Goal: Task Accomplishment & Management: Use online tool/utility

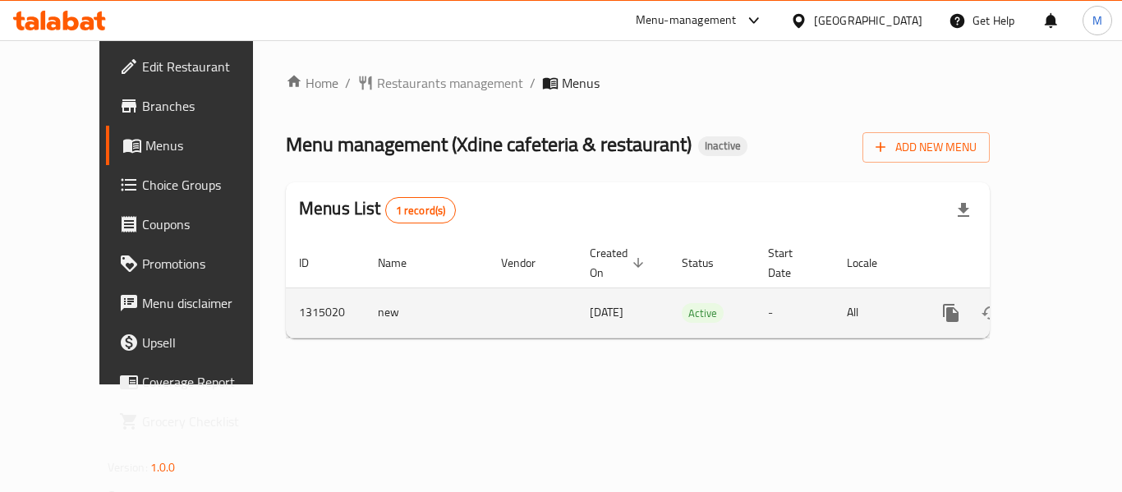
click at [1059, 293] on link "enhanced table" at bounding box center [1069, 312] width 39 height 39
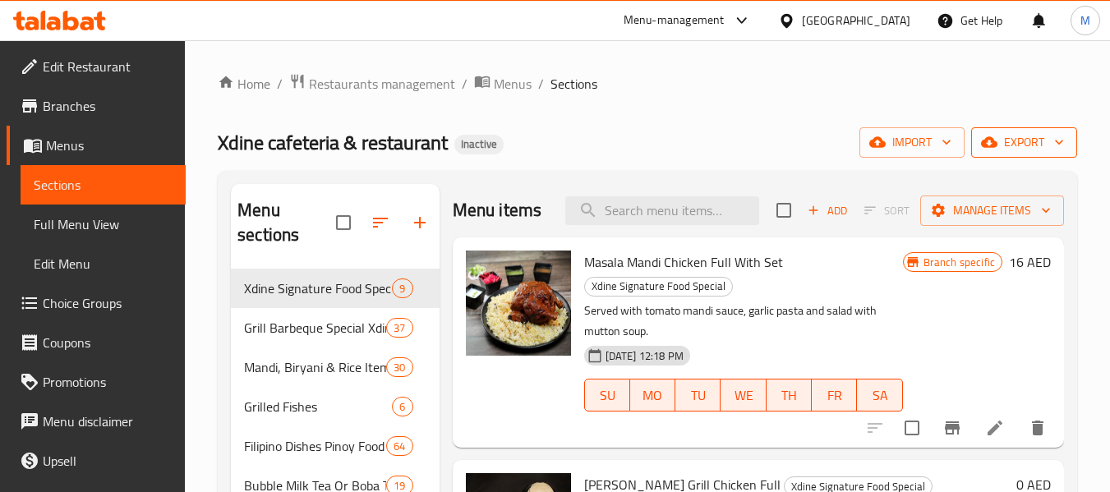
click at [1036, 148] on span "export" at bounding box center [1024, 142] width 80 height 21
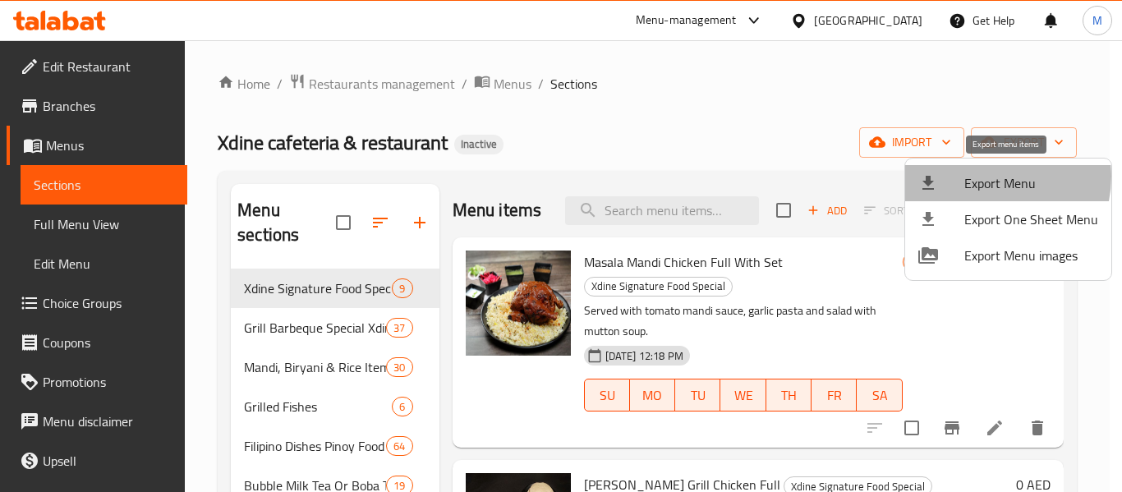
click at [986, 177] on span "Export Menu" at bounding box center [1031, 183] width 134 height 20
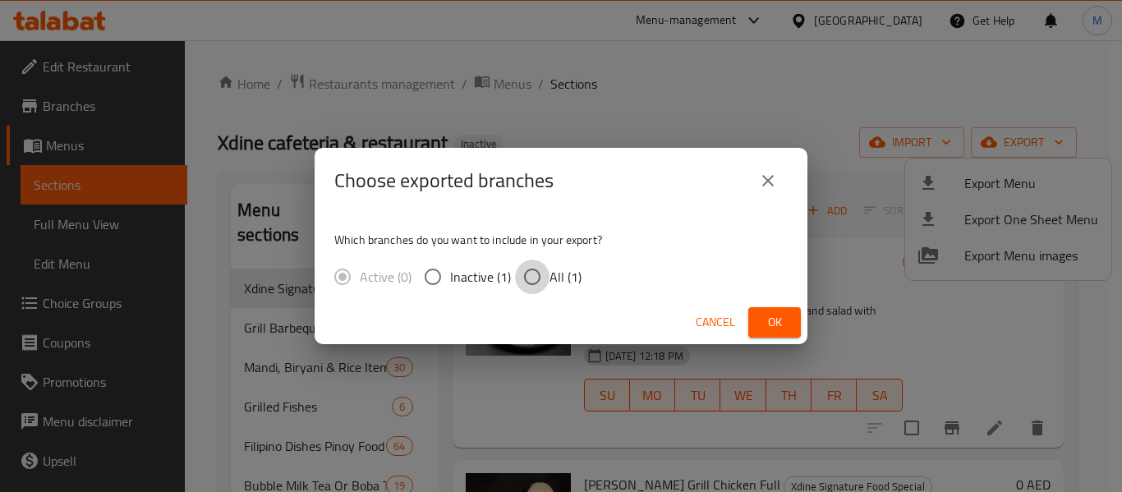
click at [532, 282] on input "All (1)" at bounding box center [532, 277] width 34 height 34
radio input "true"
click at [788, 327] on button "Ok" at bounding box center [774, 322] width 53 height 30
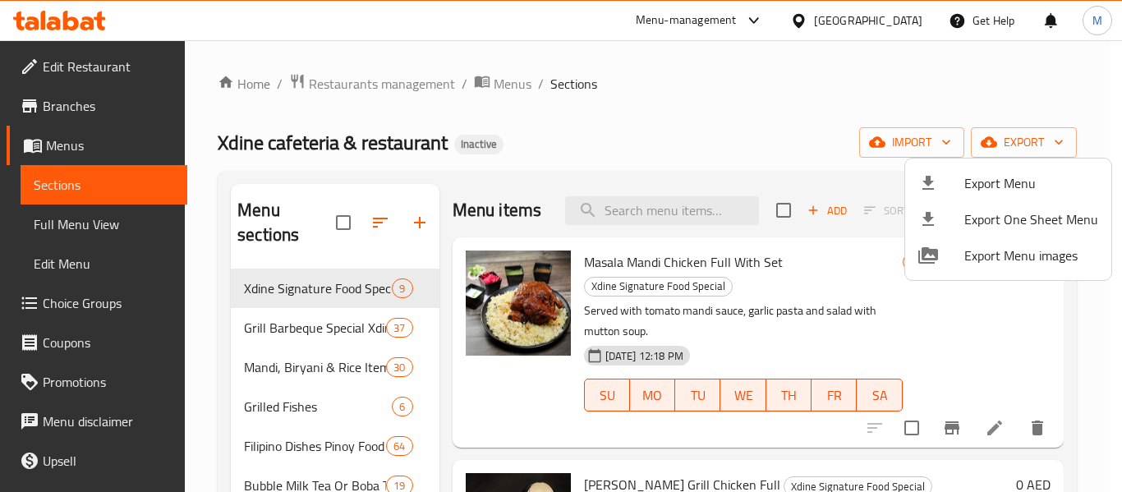
click at [110, 70] on div at bounding box center [561, 246] width 1122 height 492
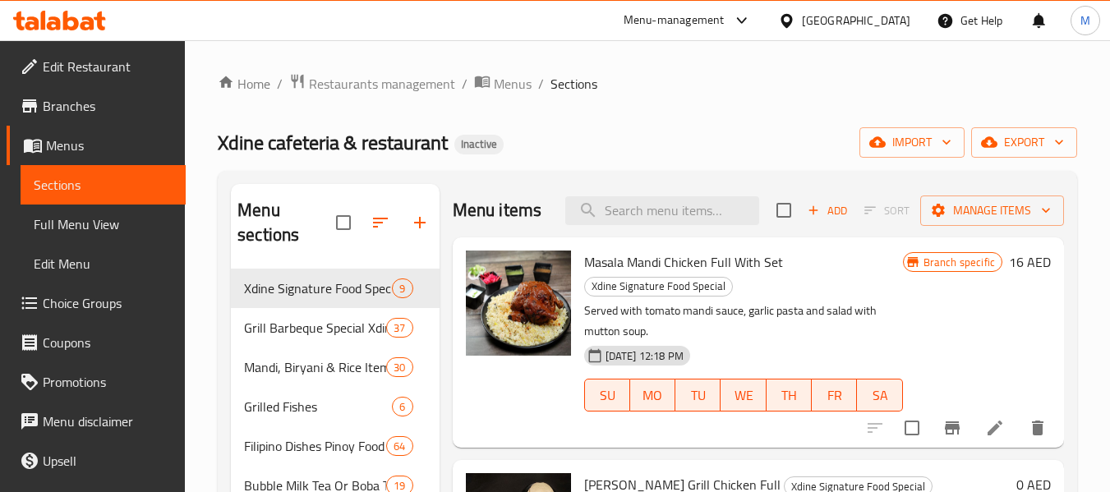
click at [110, 70] on span "Edit Restaurant" at bounding box center [108, 67] width 130 height 20
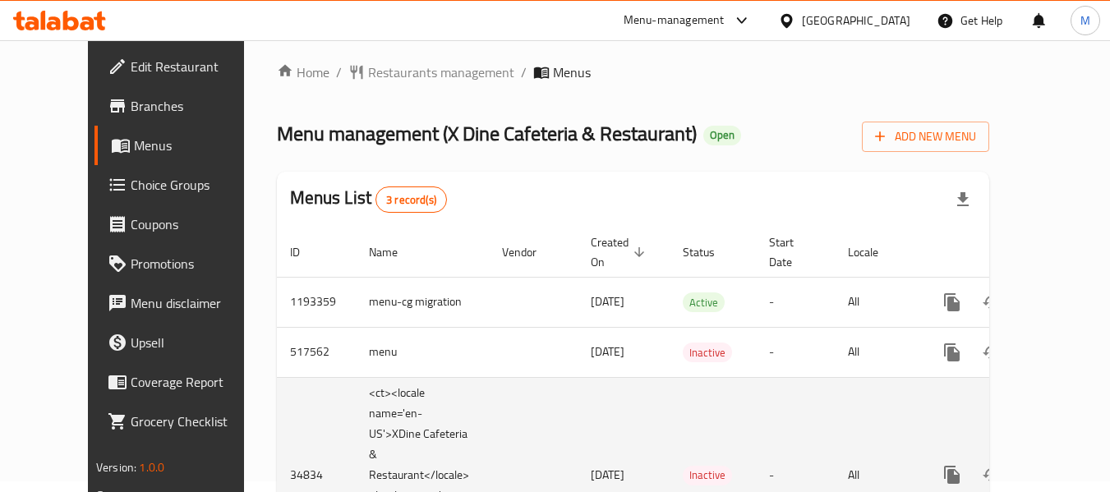
scroll to position [109, 0]
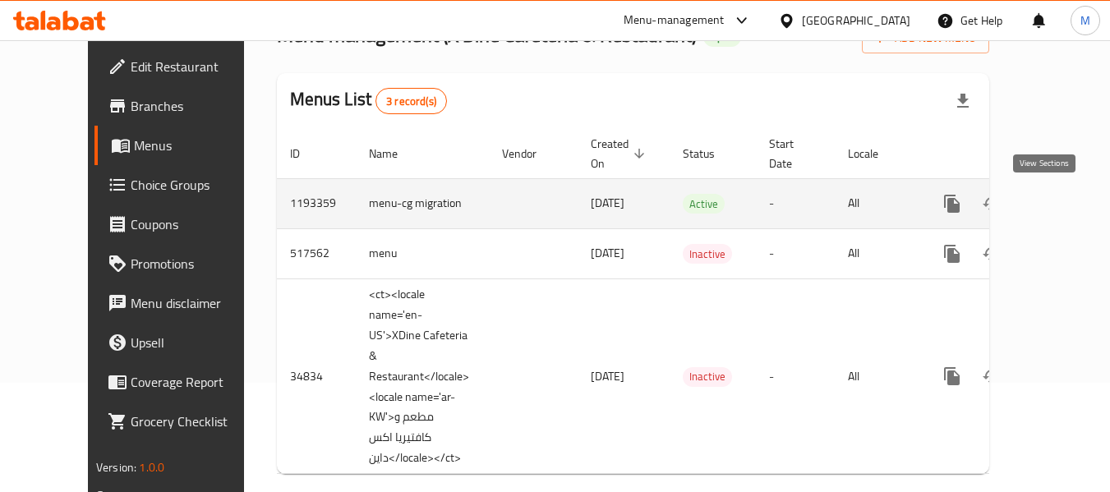
click at [1060, 200] on icon "enhanced table" at bounding box center [1070, 204] width 20 height 20
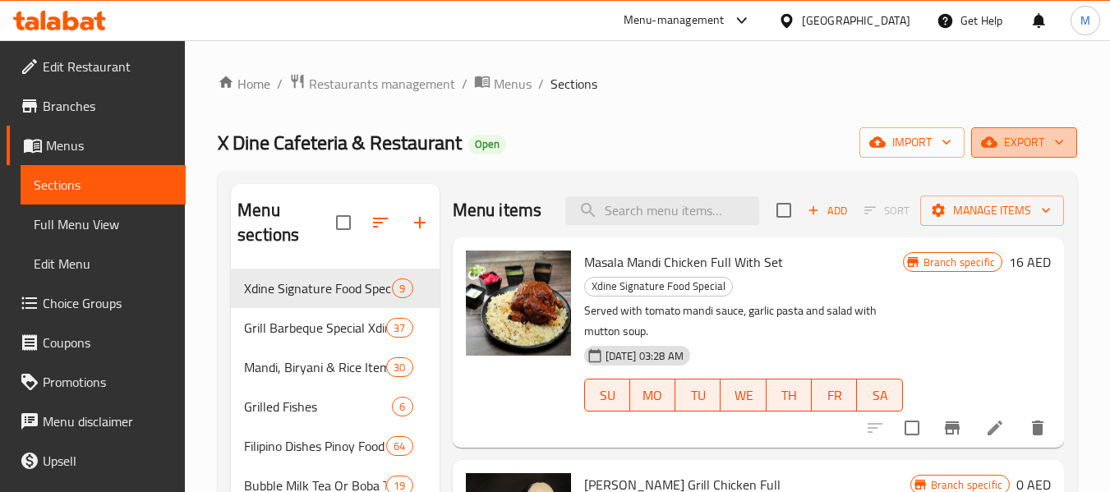
click at [1026, 144] on span "export" at bounding box center [1024, 142] width 80 height 21
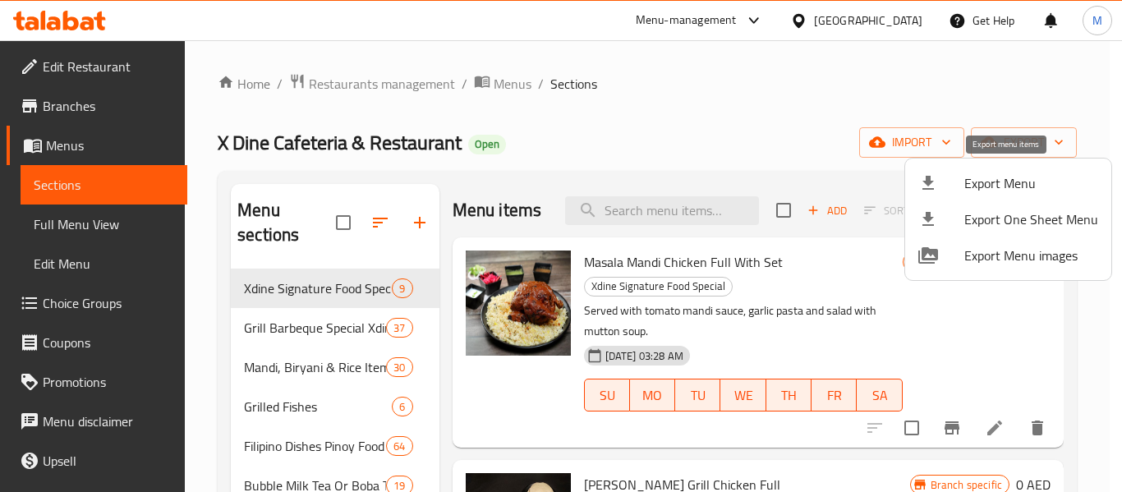
click at [1013, 181] on span "Export Menu" at bounding box center [1031, 183] width 134 height 20
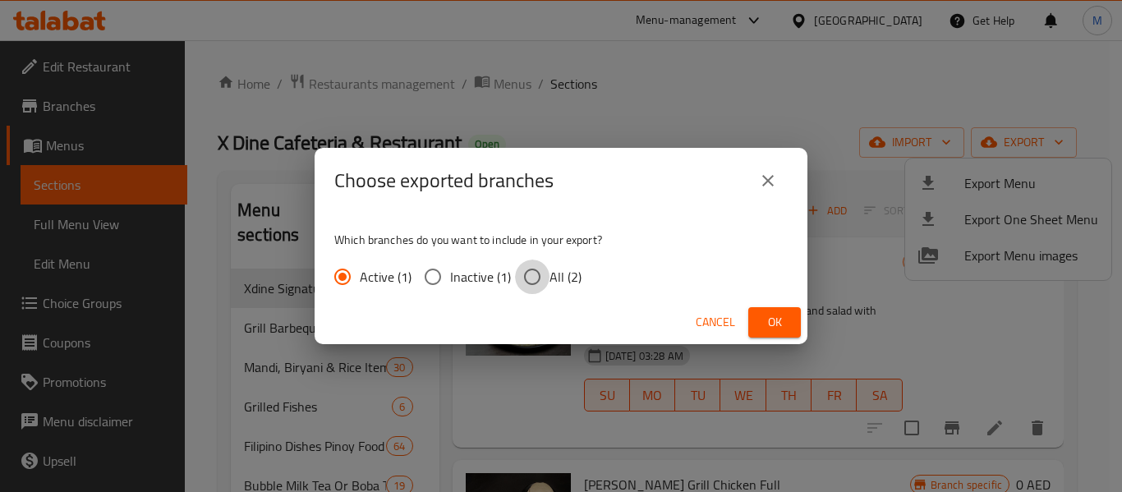
click at [529, 278] on input "All (2)" at bounding box center [532, 277] width 34 height 34
radio input "true"
click at [757, 327] on button "Ok" at bounding box center [774, 322] width 53 height 30
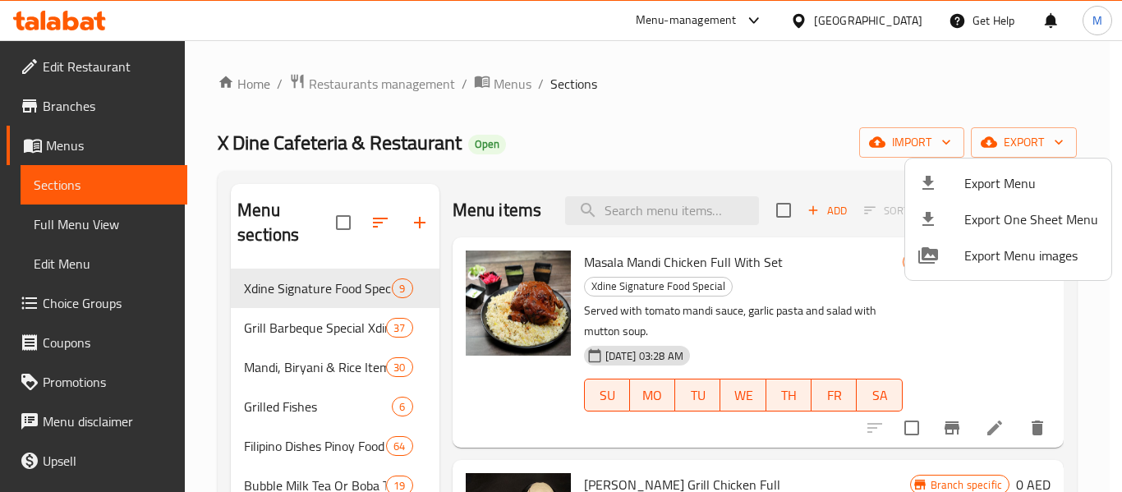
click at [87, 53] on div at bounding box center [561, 246] width 1122 height 492
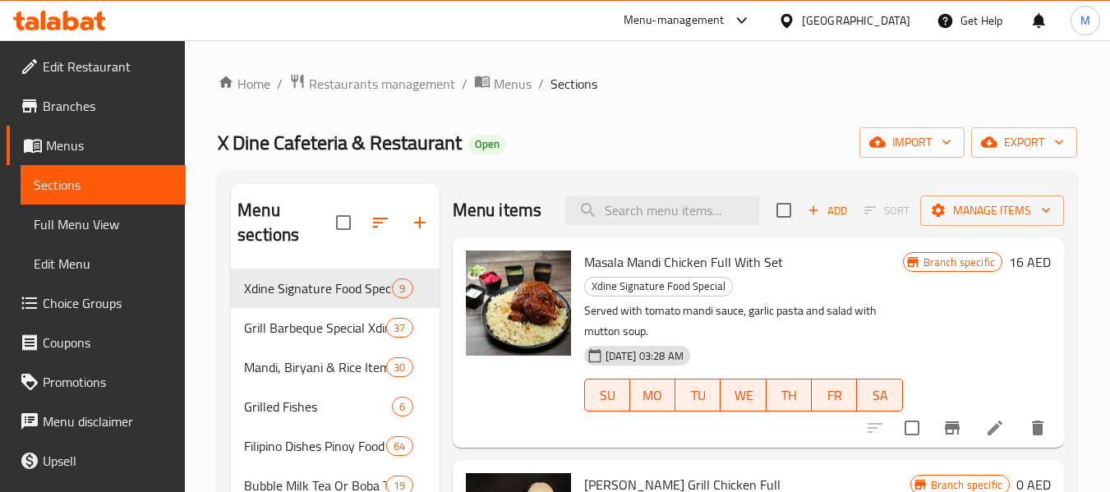
click at [85, 64] on span "Edit Restaurant" at bounding box center [108, 67] width 130 height 20
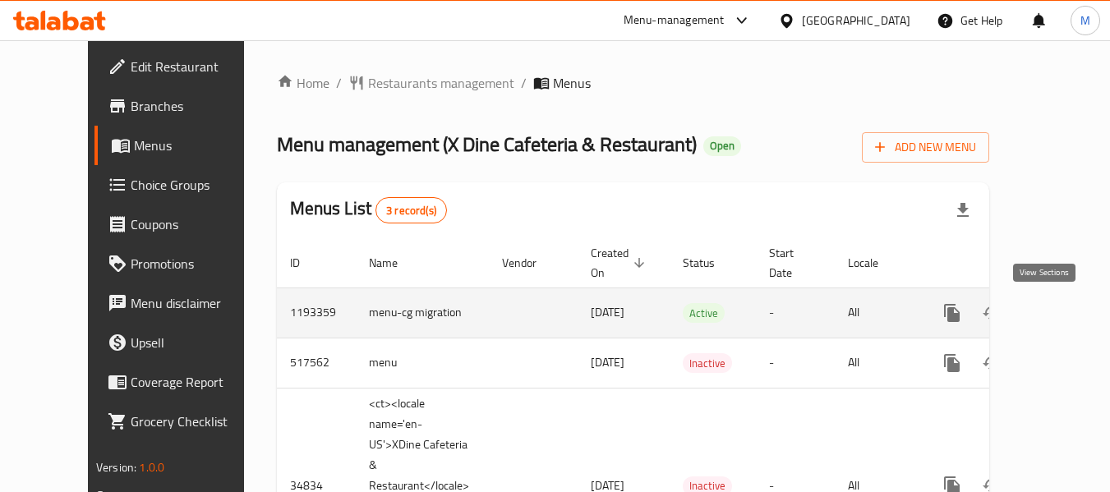
click at [1060, 315] on icon "enhanced table" at bounding box center [1070, 313] width 20 height 20
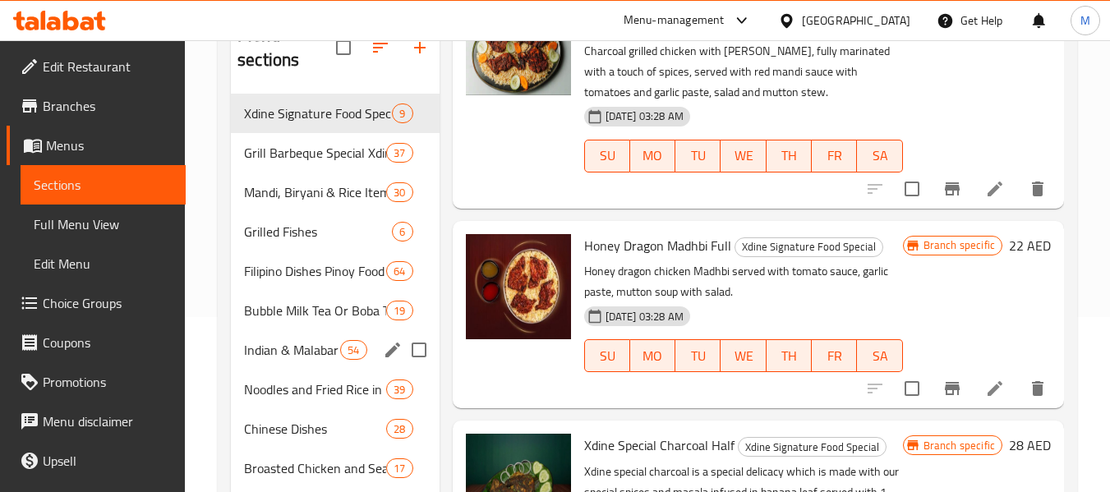
scroll to position [30, 0]
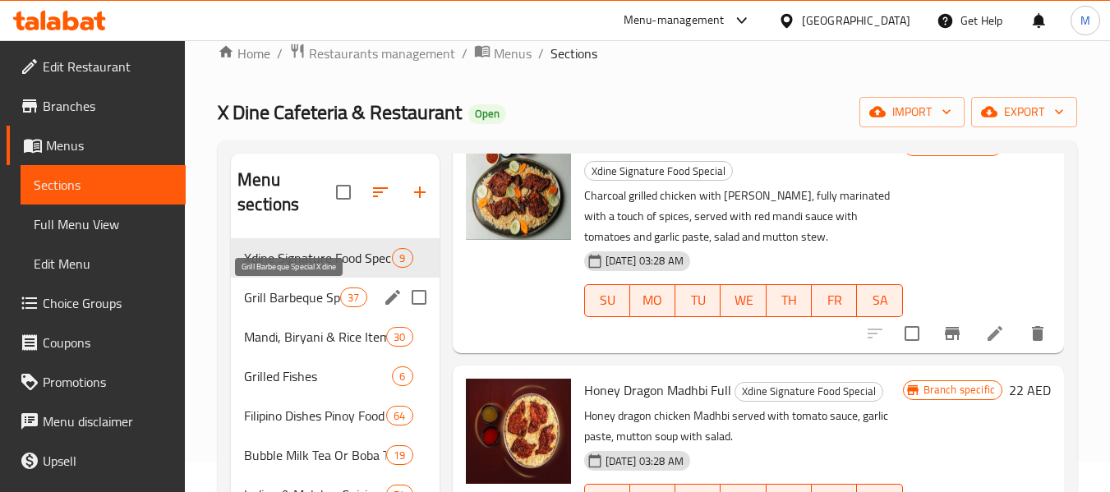
click at [263, 294] on span "Grill Barbeque Special Xdine" at bounding box center [292, 297] width 96 height 20
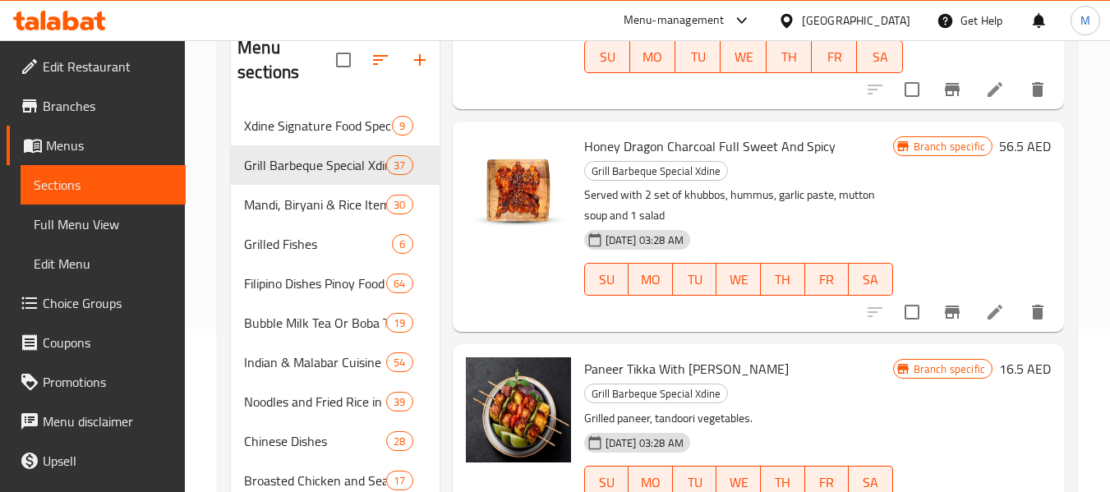
scroll to position [250, 0]
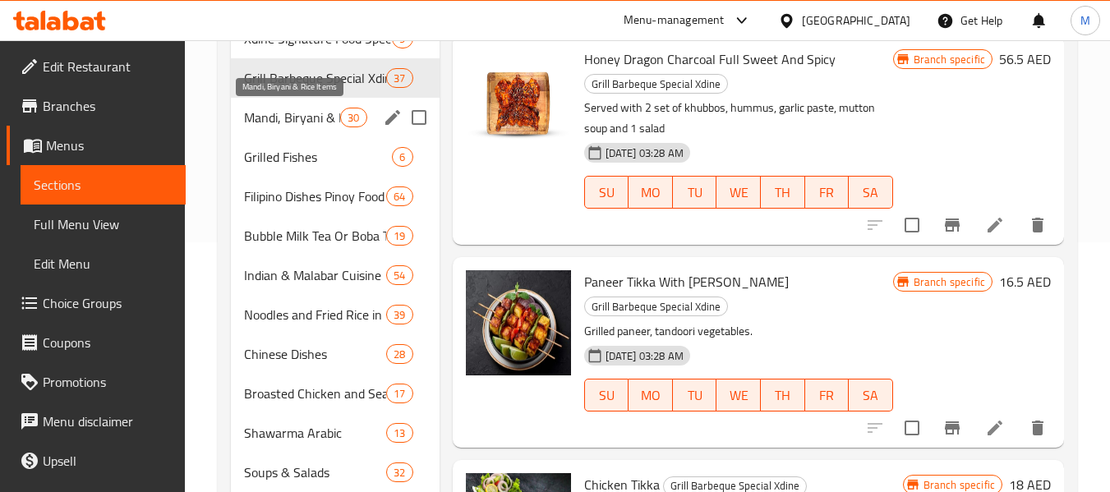
click at [275, 125] on span "Mandi, Biryani & Rice Items" at bounding box center [292, 118] width 96 height 20
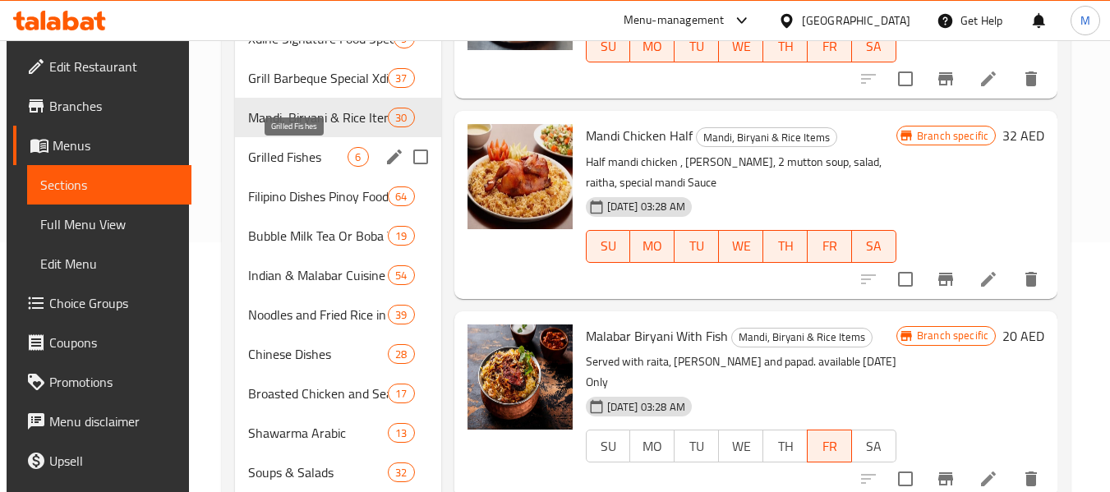
click at [276, 154] on span "Grilled Fishes" at bounding box center [297, 157] width 99 height 20
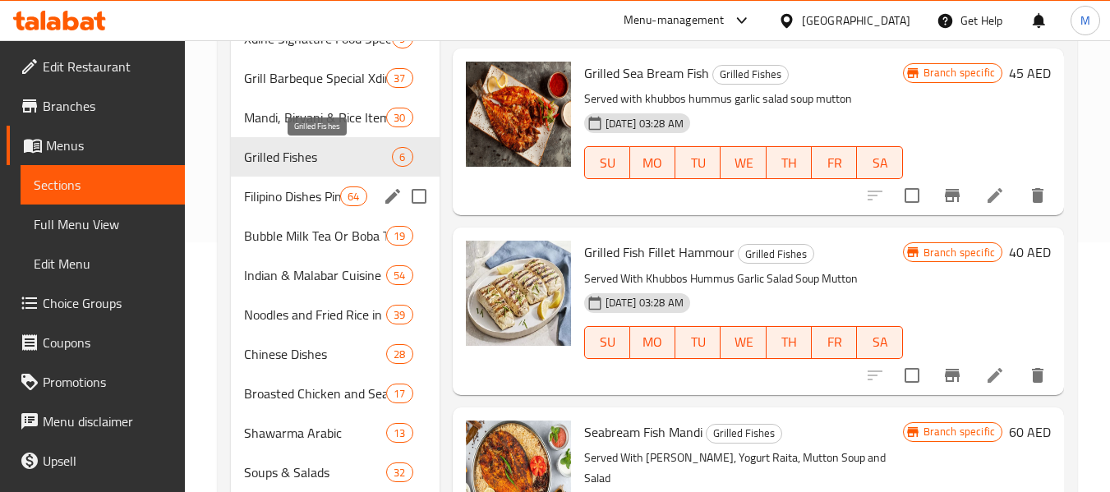
scroll to position [364, 0]
click at [278, 192] on span "Filipino Dishes Pinoy Food" at bounding box center [292, 196] width 96 height 20
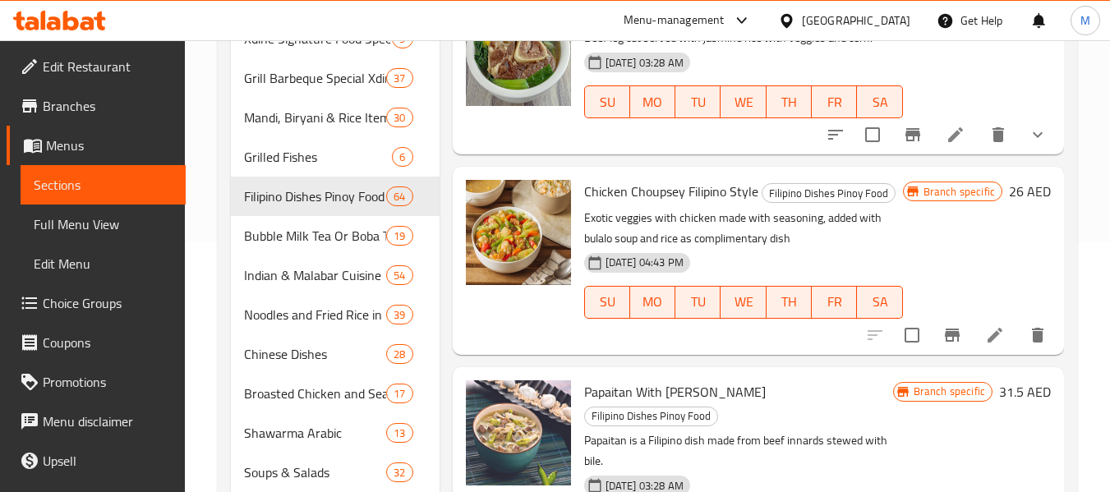
scroll to position [657, 0]
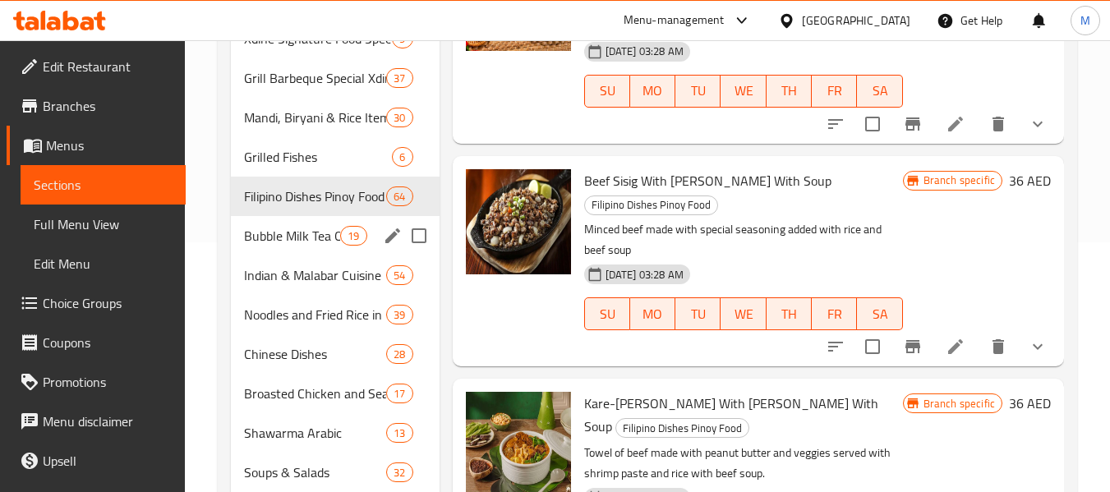
click at [289, 237] on span "Bubble Milk Tea Or Boba Tea" at bounding box center [292, 236] width 96 height 20
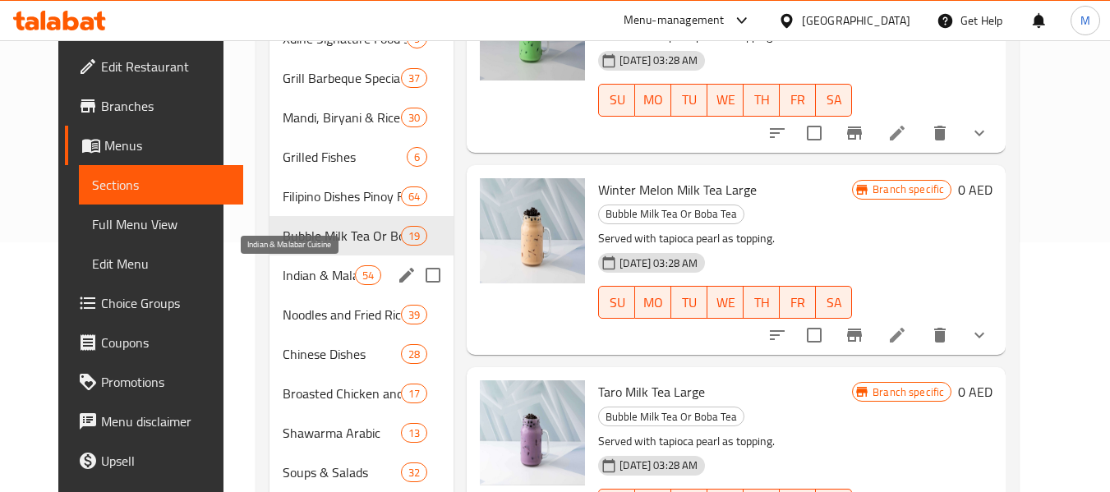
click at [291, 284] on span "Indian & Malabar Cuisine" at bounding box center [319, 275] width 72 height 20
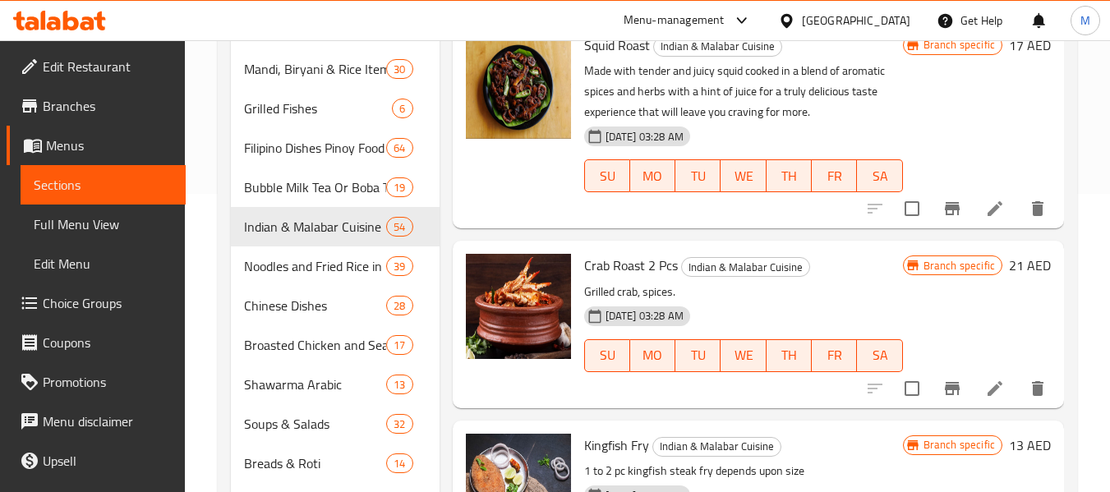
scroll to position [250, 0]
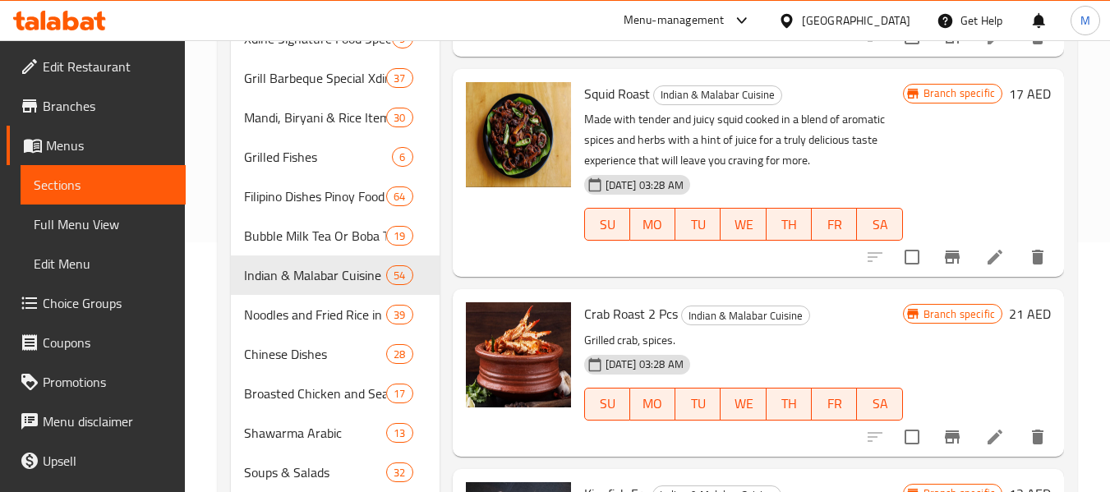
click at [97, 67] on span "Edit Restaurant" at bounding box center [108, 67] width 130 height 20
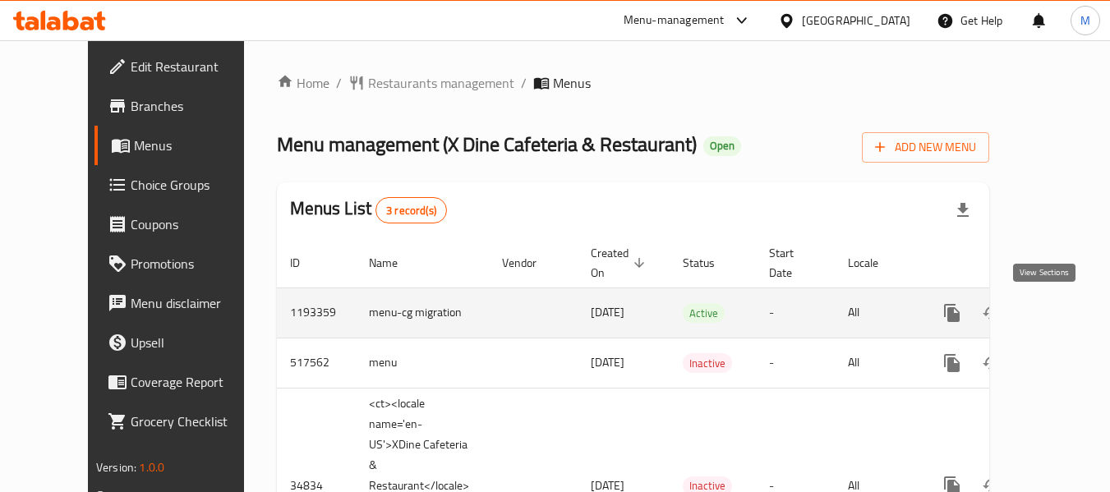
click at [1060, 306] on icon "enhanced table" at bounding box center [1070, 313] width 20 height 20
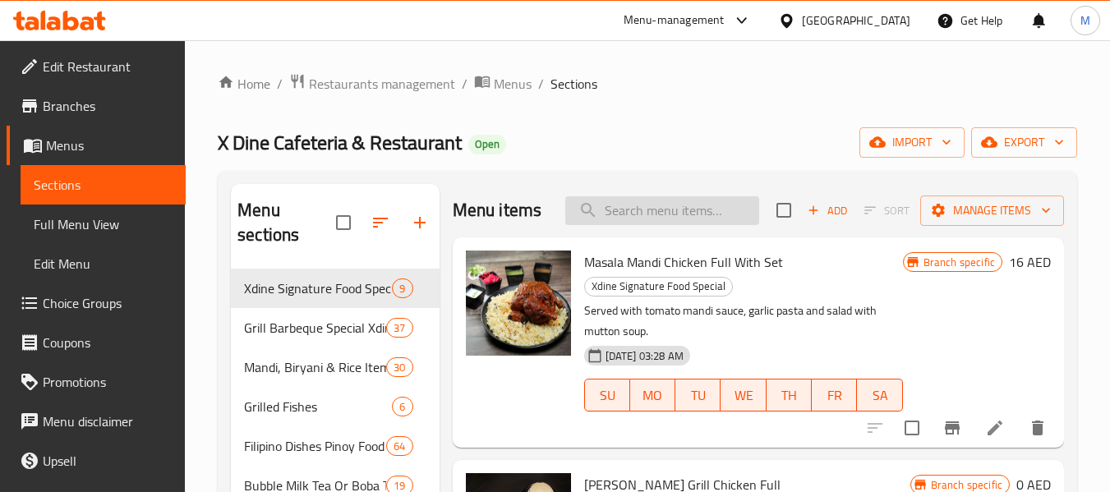
click at [653, 219] on input "search" at bounding box center [662, 210] width 194 height 29
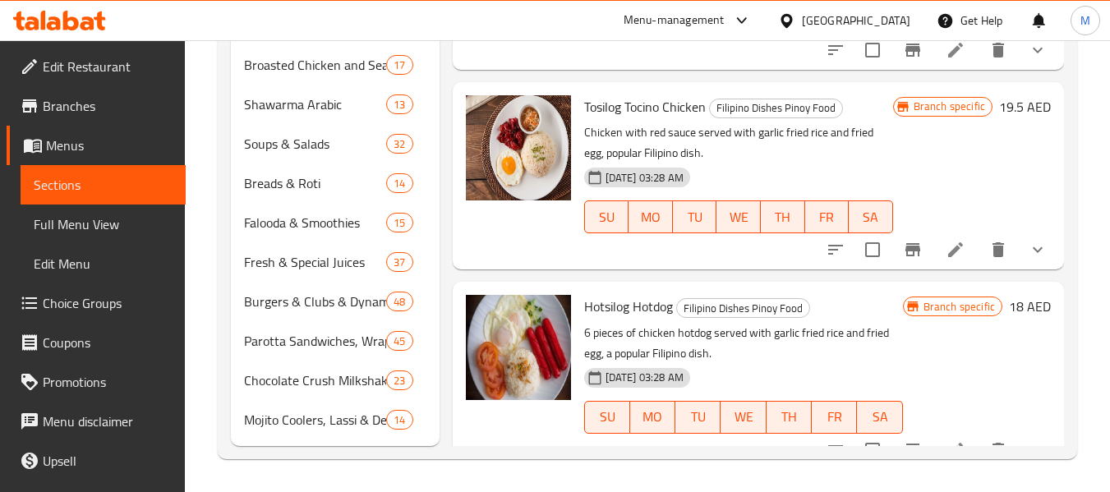
type input "filip"
